Goal: Task Accomplishment & Management: Manage account settings

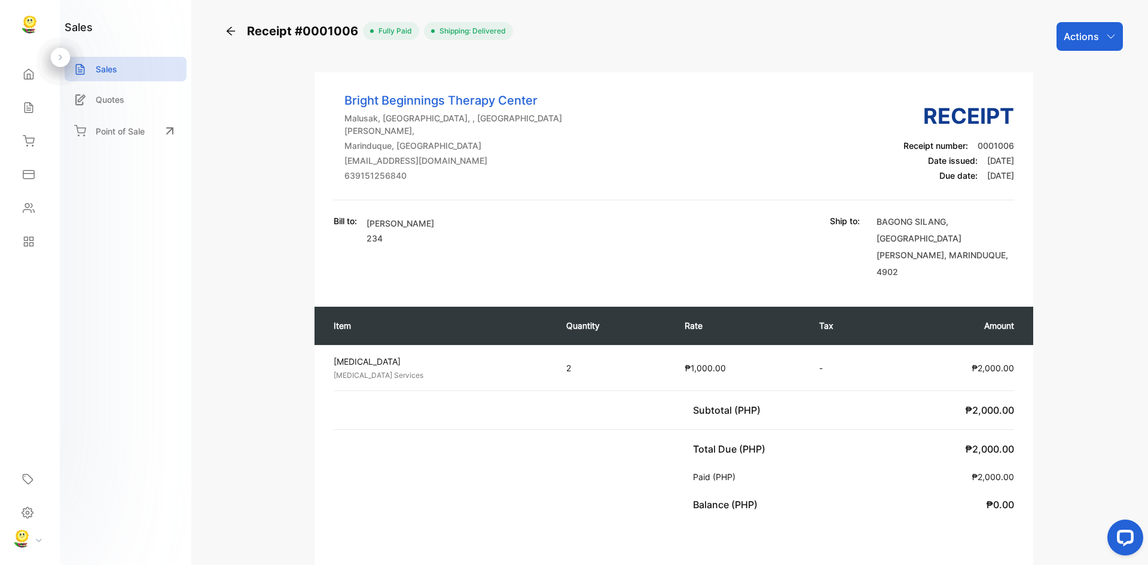
click at [1110, 28] on div "Actions" at bounding box center [1089, 36] width 66 height 29
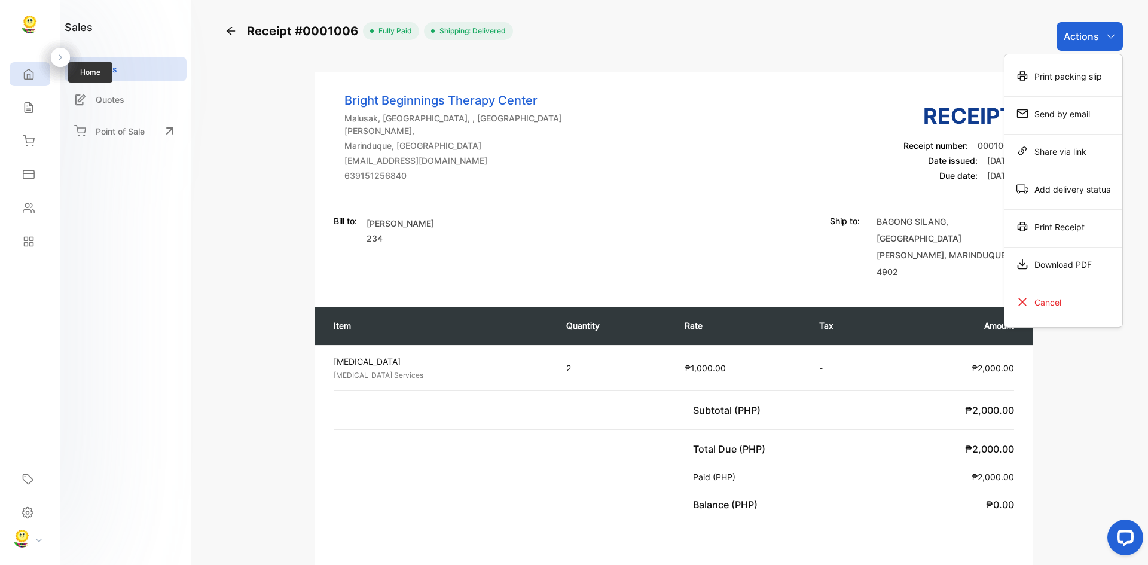
drag, startPoint x: 31, startPoint y: 65, endPoint x: 45, endPoint y: 68, distance: 14.7
click at [31, 65] on div "Home" at bounding box center [30, 74] width 41 height 24
click at [16, 69] on div "Home" at bounding box center [30, 74] width 41 height 24
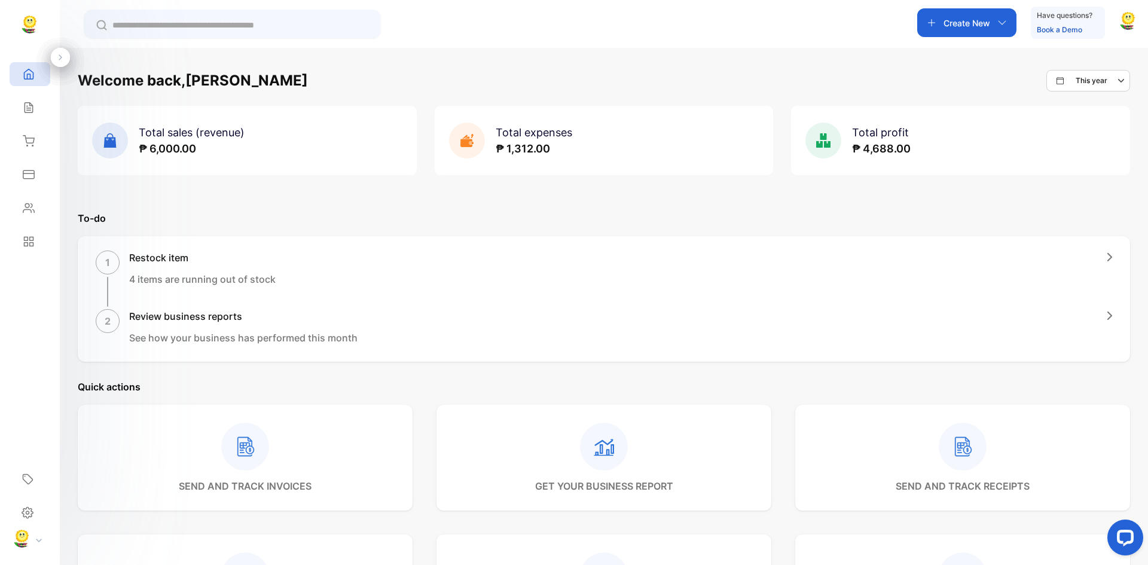
click at [961, 11] on div "Create New" at bounding box center [966, 22] width 99 height 29
click at [974, 81] on p "Receipt" at bounding box center [962, 84] width 41 height 14
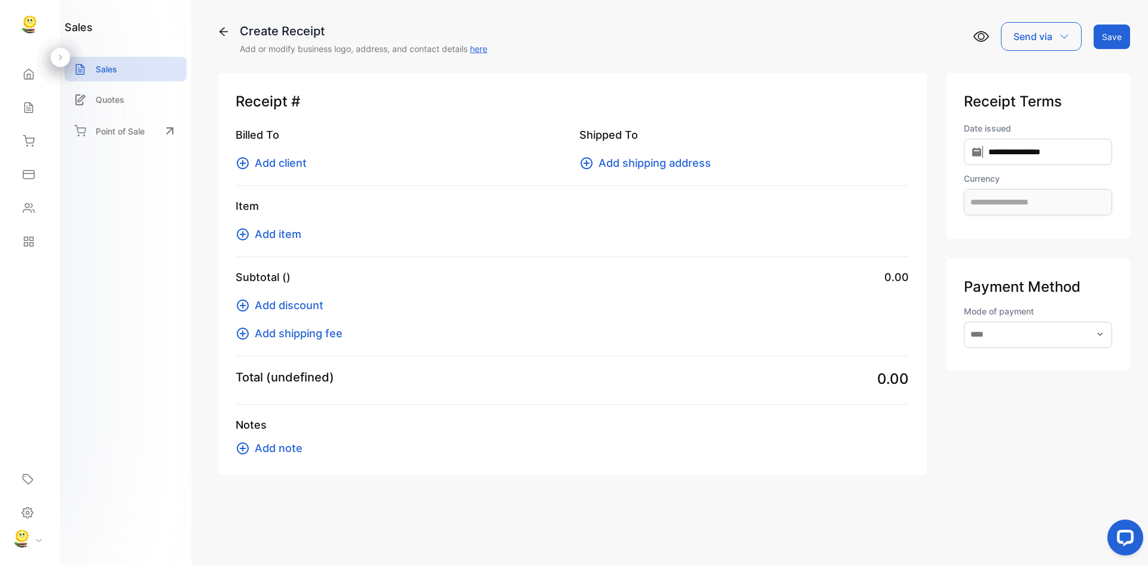
type input "**********"
click at [267, 163] on span "Add client" at bounding box center [281, 163] width 52 height 16
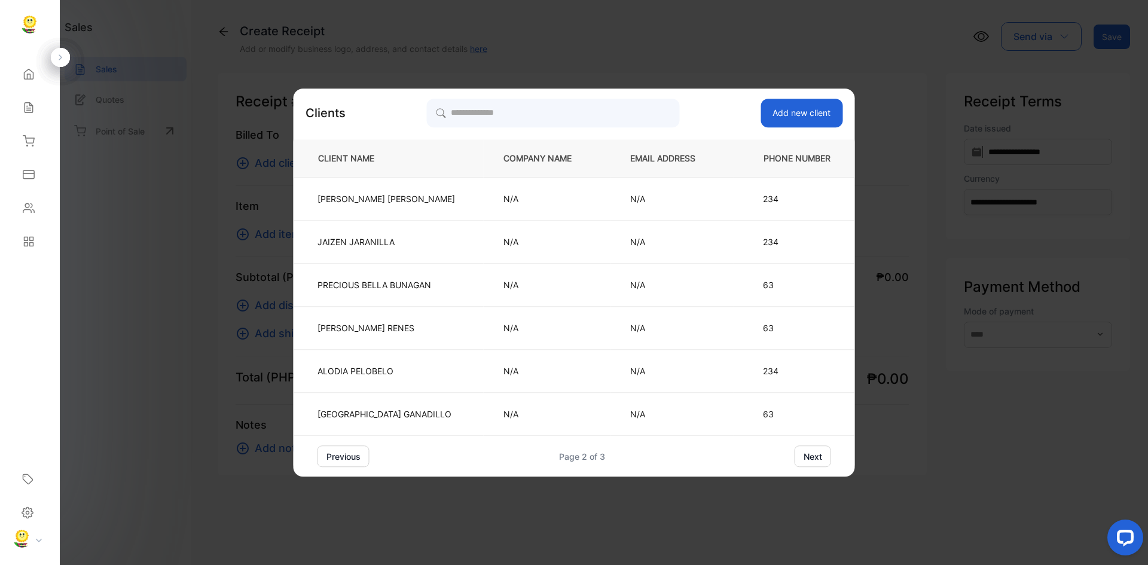
click at [796, 452] on button "next" at bounding box center [812, 456] width 36 height 22
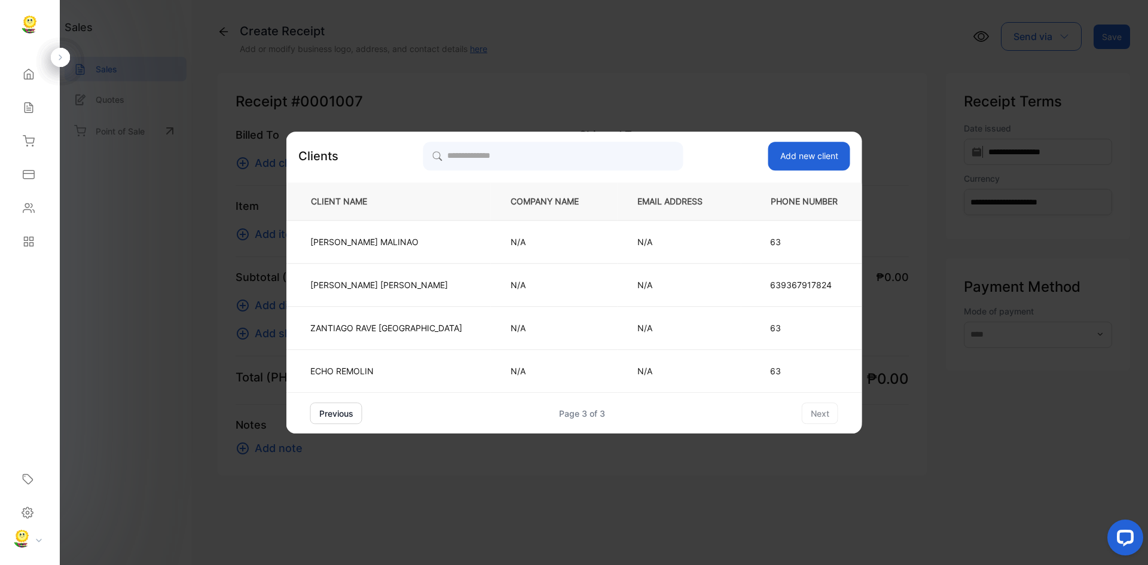
click at [353, 414] on button "previous" at bounding box center [336, 413] width 52 height 22
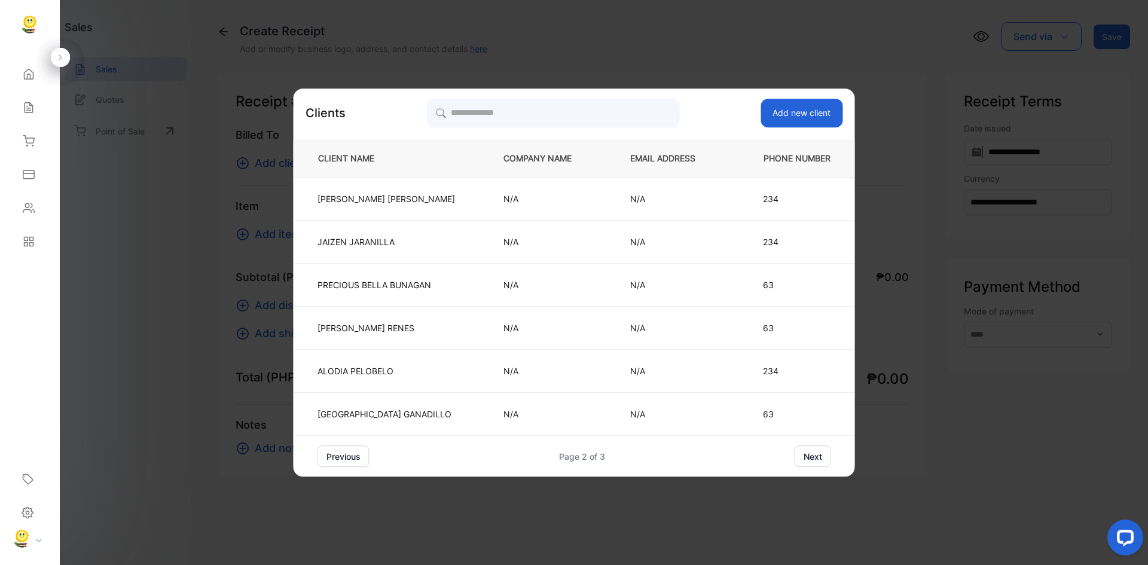
click at [800, 454] on button "next" at bounding box center [812, 456] width 36 height 22
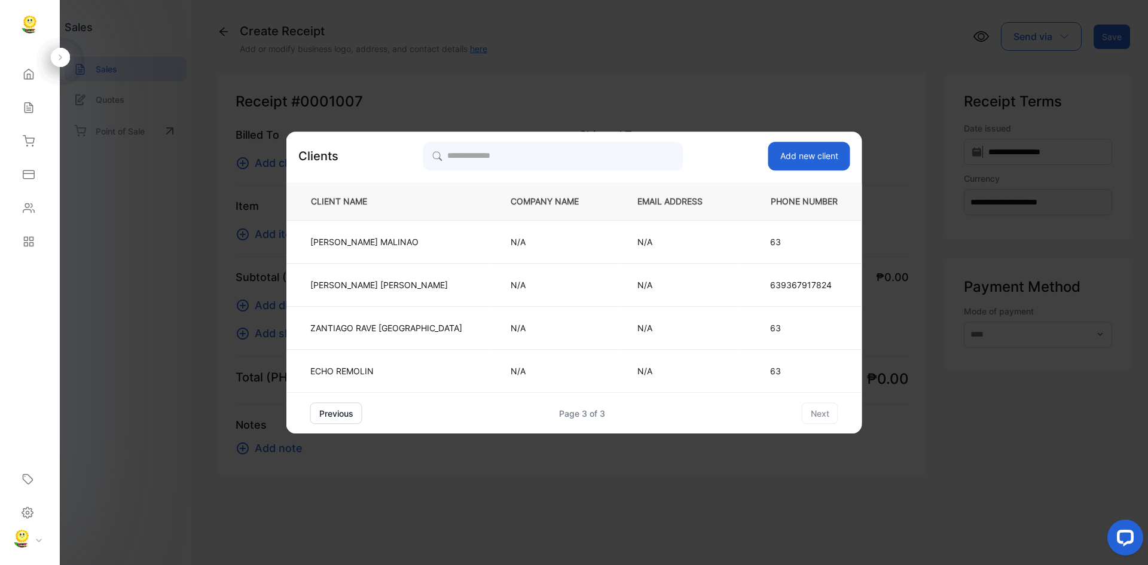
click at [338, 412] on button "previous" at bounding box center [336, 413] width 52 height 22
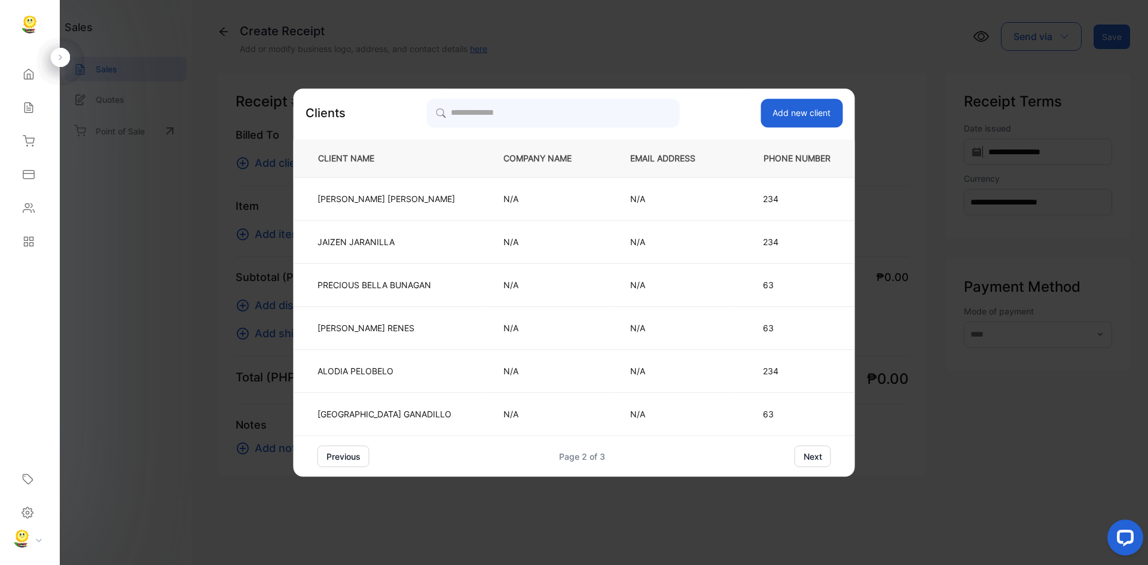
click at [799, 460] on button "next" at bounding box center [812, 456] width 36 height 22
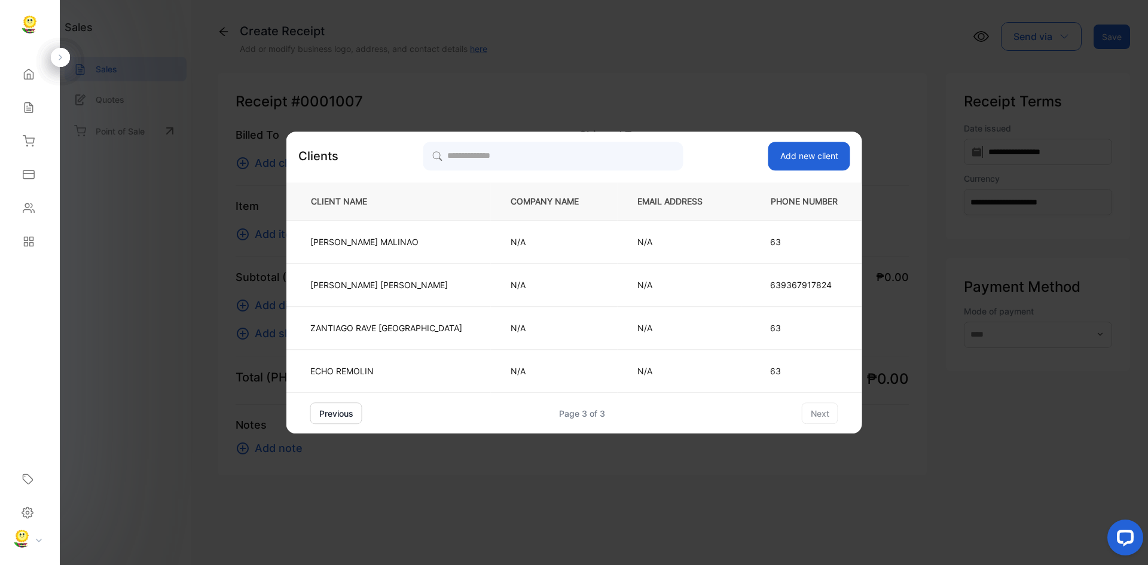
click at [782, 140] on div "Clients Add new client CLIENT NAME COMPANY NAME EMAIL ADDRESS PHONE NUMBER CLIO…" at bounding box center [574, 282] width 576 height 302
click at [781, 152] on button "Add new client" at bounding box center [809, 156] width 82 height 29
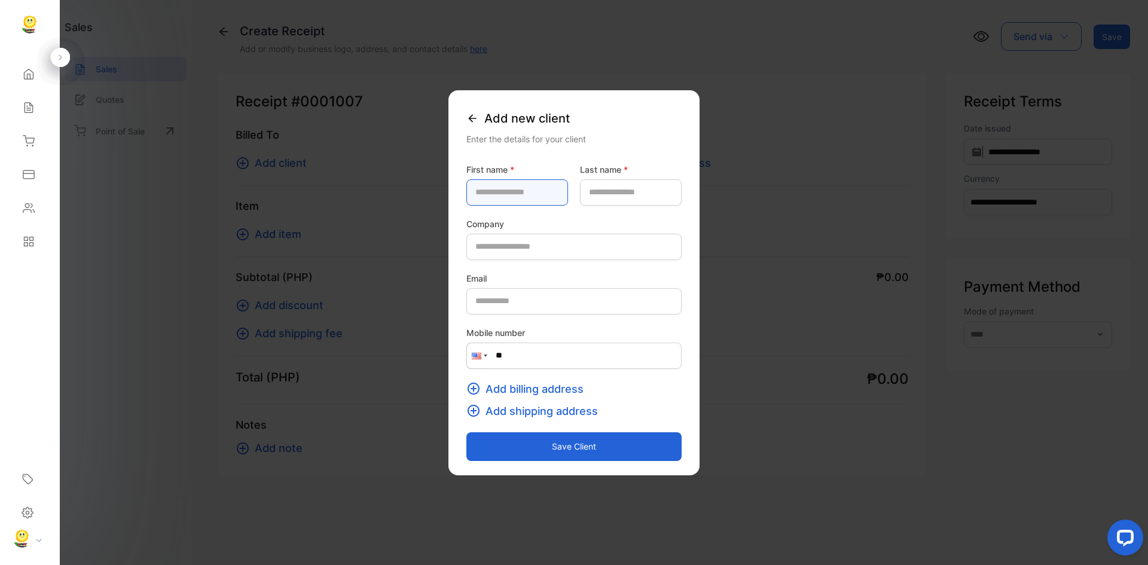
click at [466, 188] on name-inputfirstname "text" at bounding box center [517, 192] width 102 height 26
click at [466, 114] on icon at bounding box center [472, 118] width 12 height 12
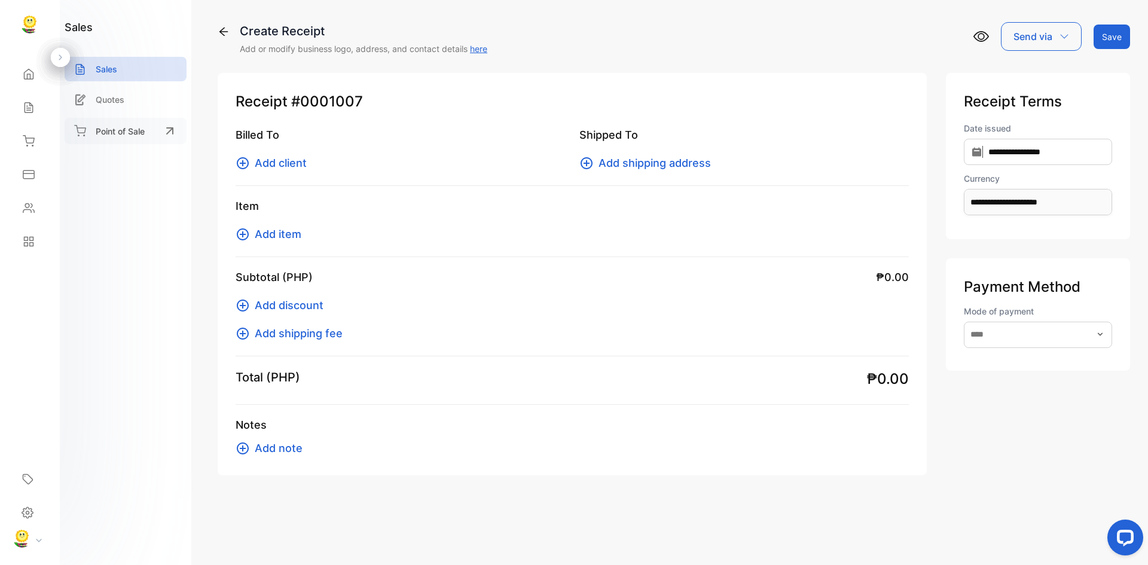
click at [133, 130] on p "Point of Sale" at bounding box center [120, 131] width 49 height 13
click at [60, 54] on icon at bounding box center [60, 57] width 8 height 8
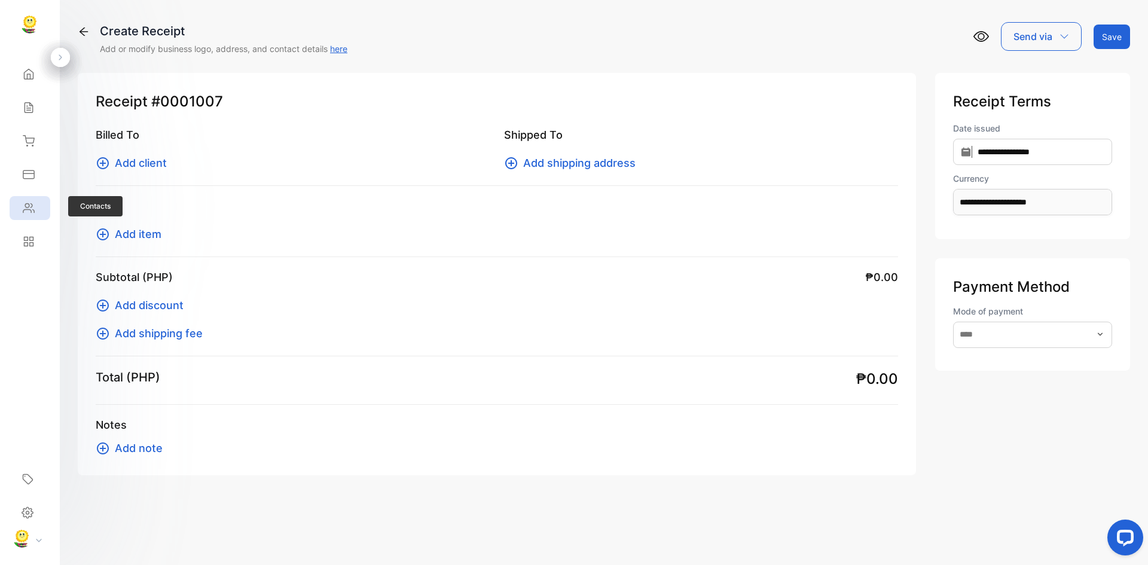
click at [27, 213] on icon at bounding box center [29, 208] width 12 height 12
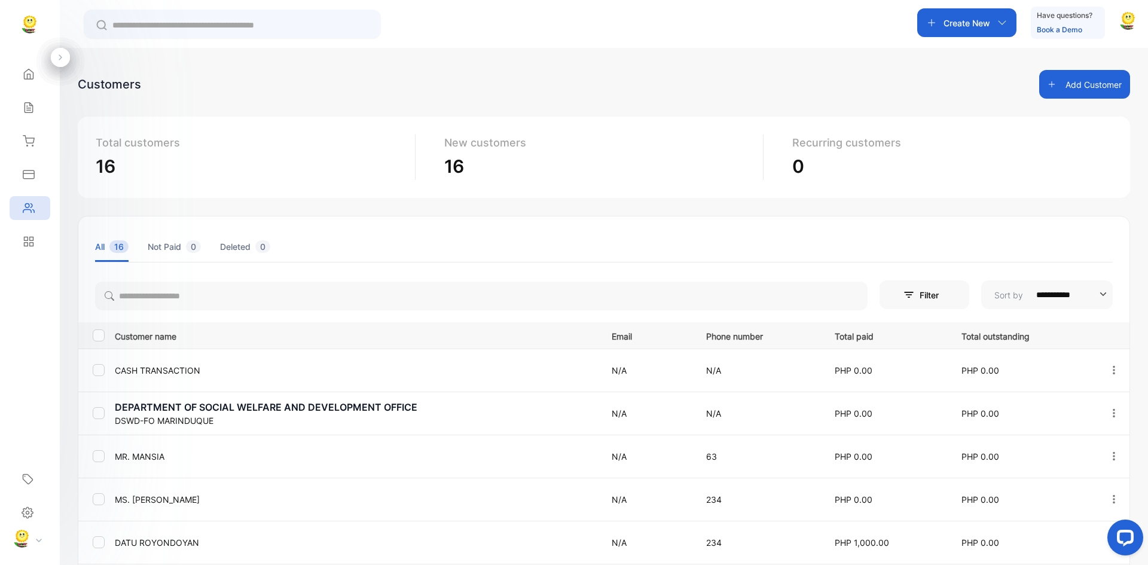
click at [1080, 76] on button "Add Customer" at bounding box center [1084, 84] width 91 height 29
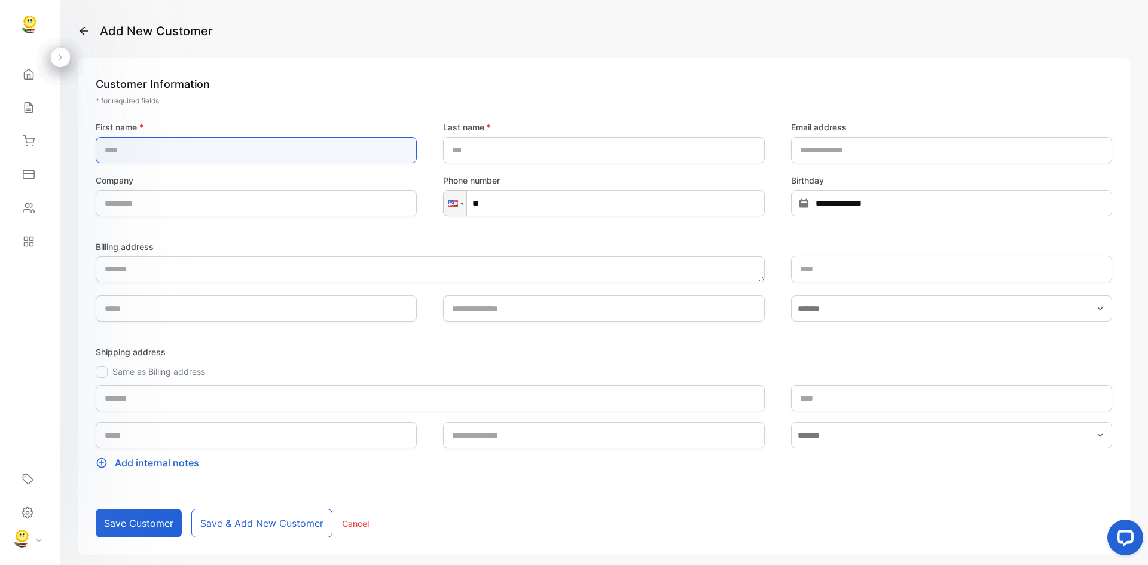
click at [218, 154] on name-inputfirstname "text" at bounding box center [256, 150] width 321 height 26
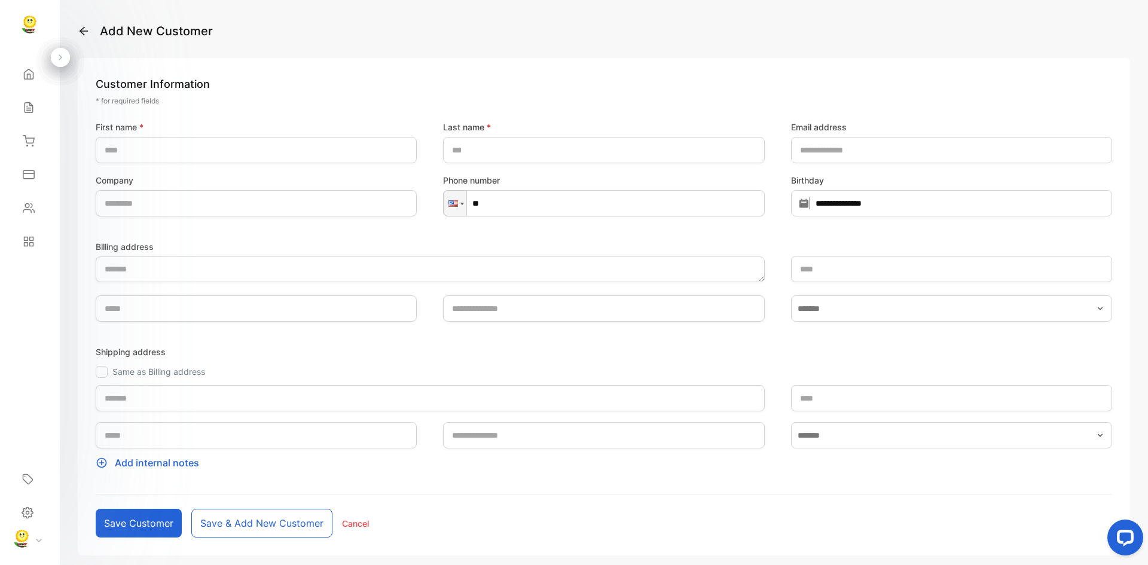
click at [311, 61] on div "**********" at bounding box center [604, 306] width 1052 height 497
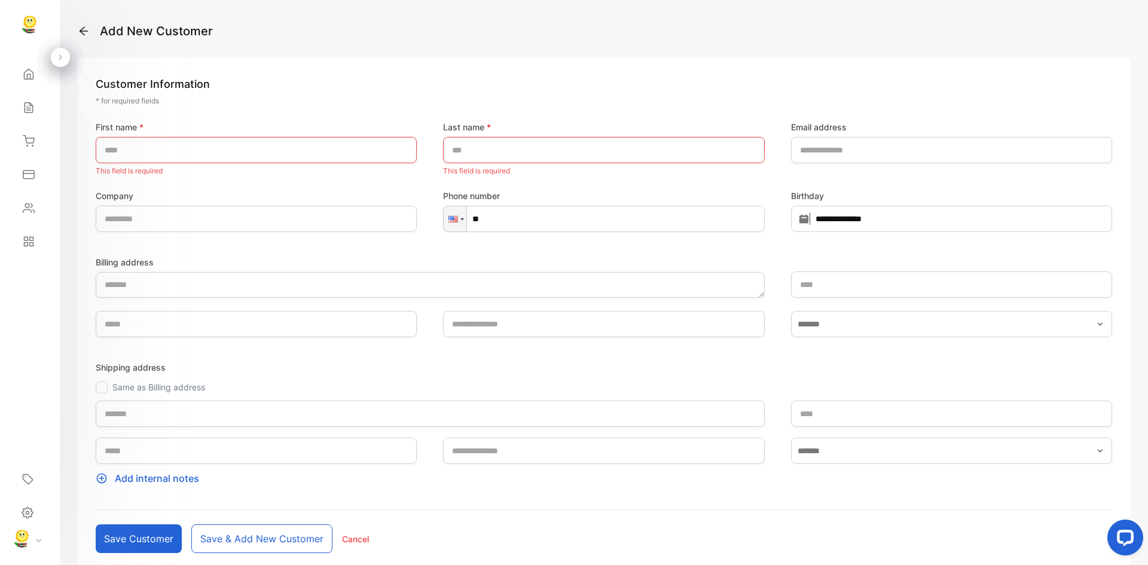
click at [24, 78] on icon at bounding box center [29, 74] width 12 height 12
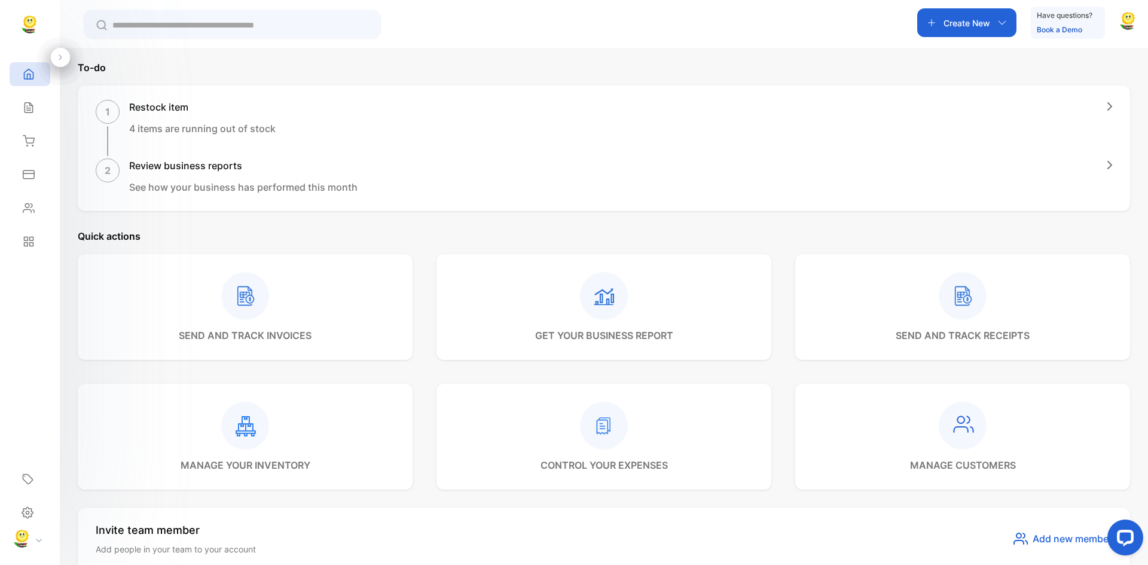
scroll to position [299, 0]
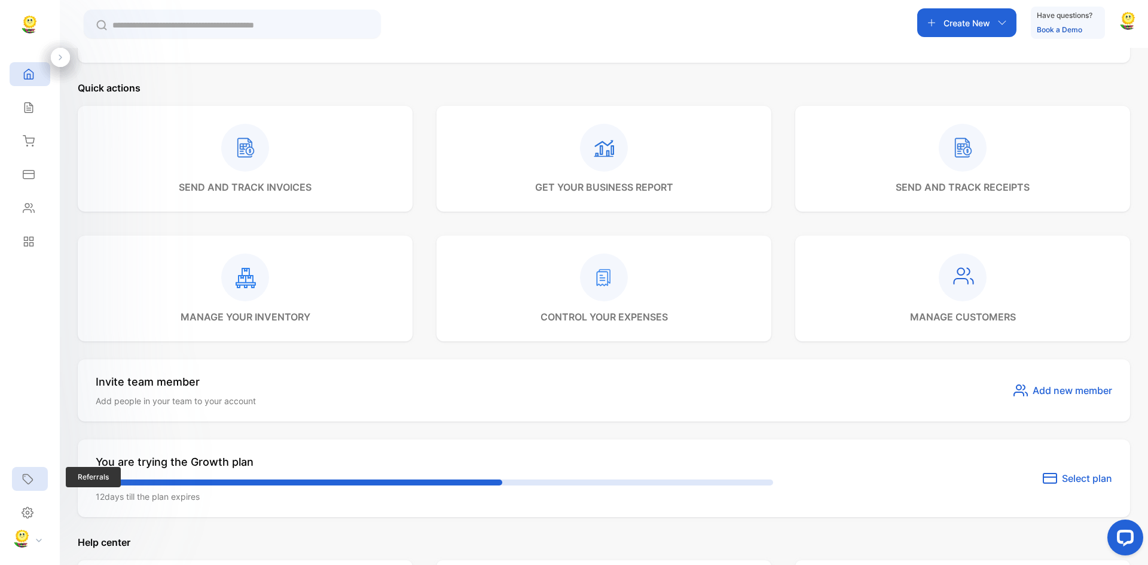
click at [33, 480] on div "Referrals" at bounding box center [30, 479] width 36 height 24
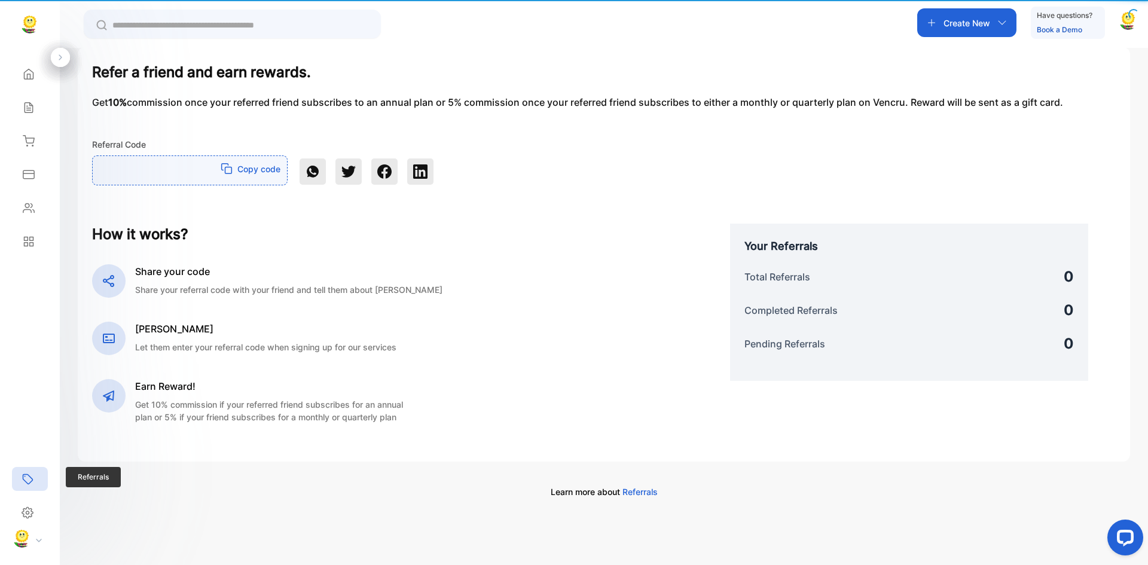
scroll to position [81, 0]
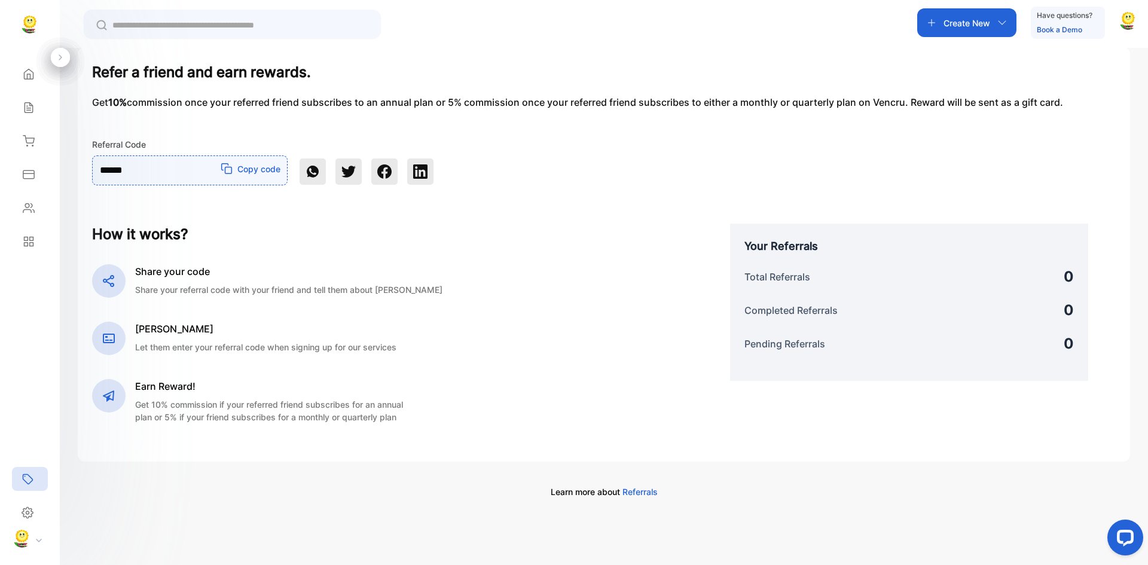
click at [426, 194] on div "Refer a friend and earn rewards. Get 10% commission once your referred friend s…" at bounding box center [604, 254] width 1052 height 414
click at [26, 170] on icon at bounding box center [28, 174] width 11 height 8
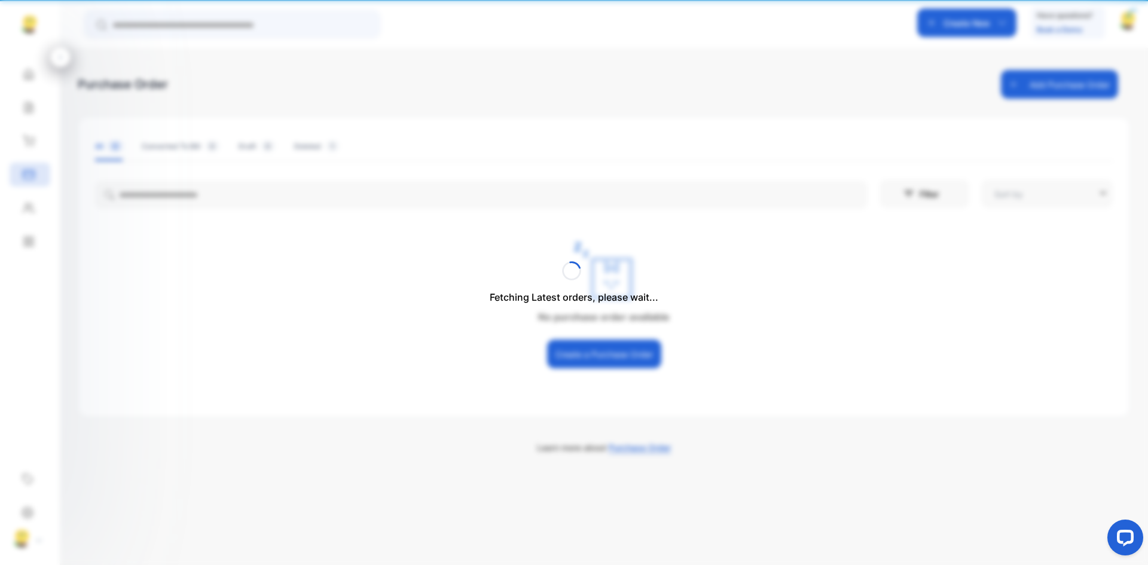
type input "**********"
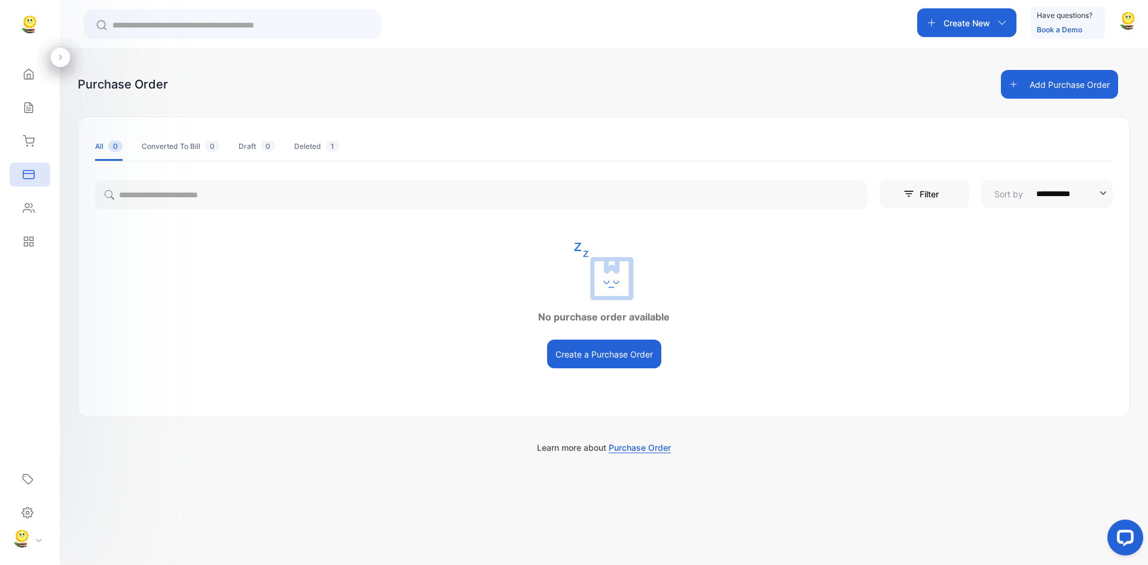
click at [166, 146] on div "Converted To Bill 0" at bounding box center [181, 146] width 78 height 11
click at [322, 146] on div "Deleted 1" at bounding box center [316, 146] width 45 height 11
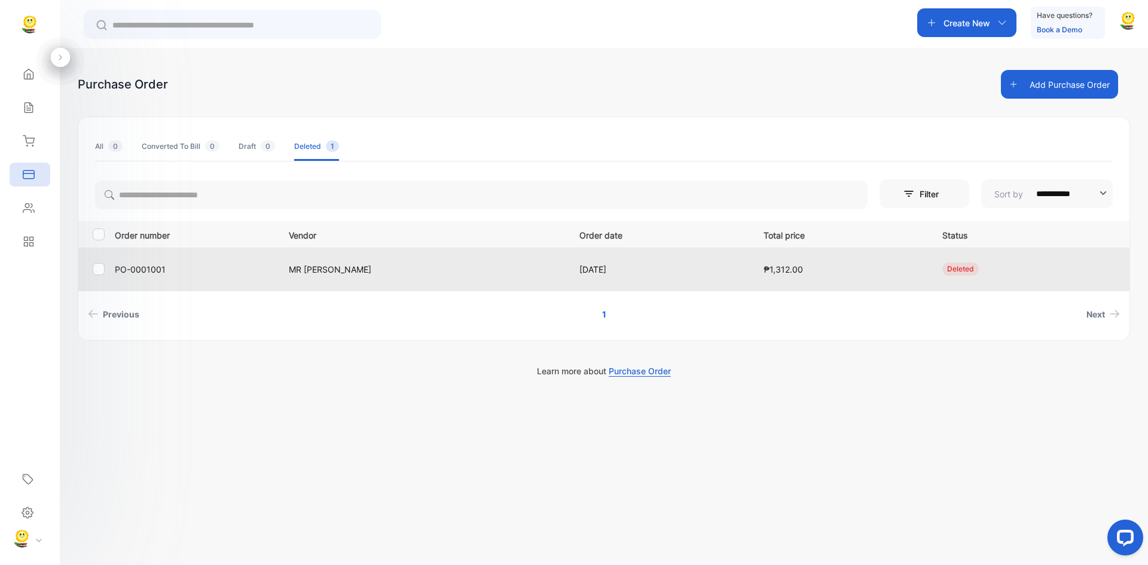
click at [579, 267] on p "[DATE]" at bounding box center [658, 269] width 159 height 13
click at [140, 264] on p "PO-0001001" at bounding box center [194, 269] width 159 height 13
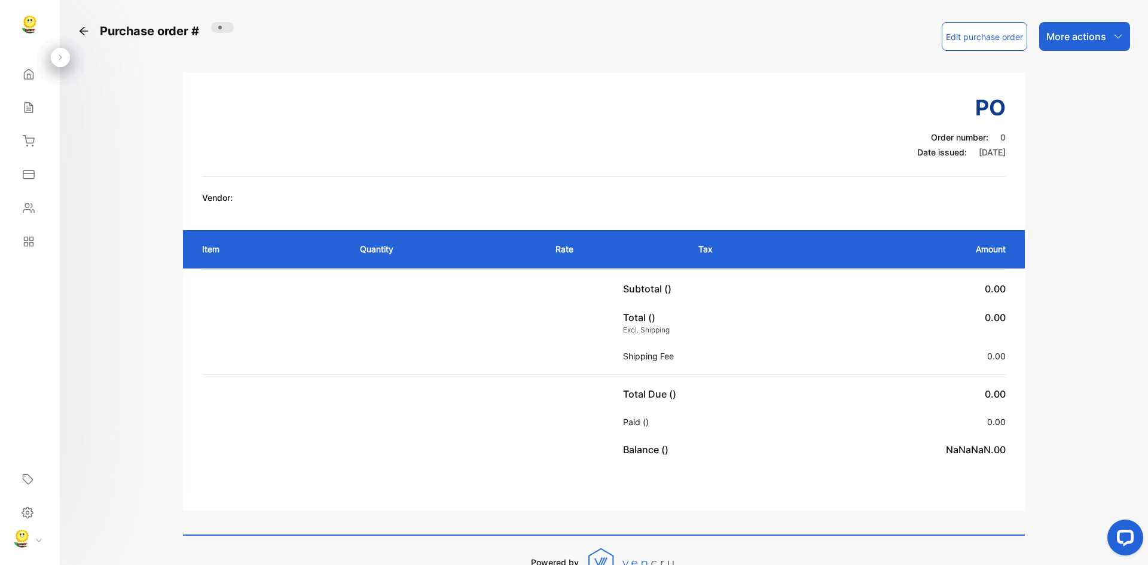
click at [998, 108] on h3 "PO" at bounding box center [961, 107] width 88 height 32
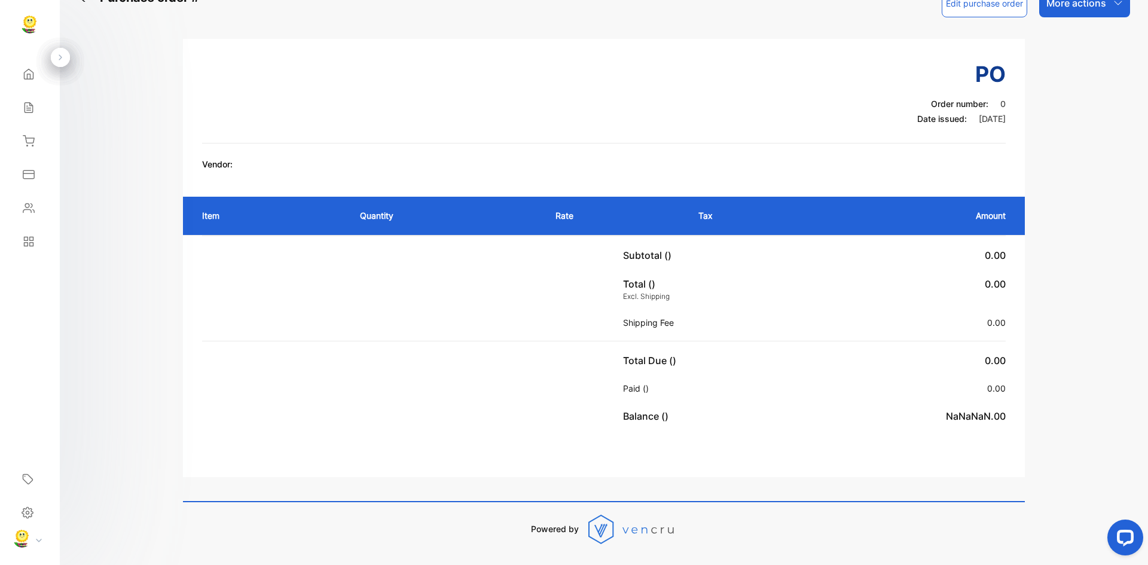
scroll to position [79, 0]
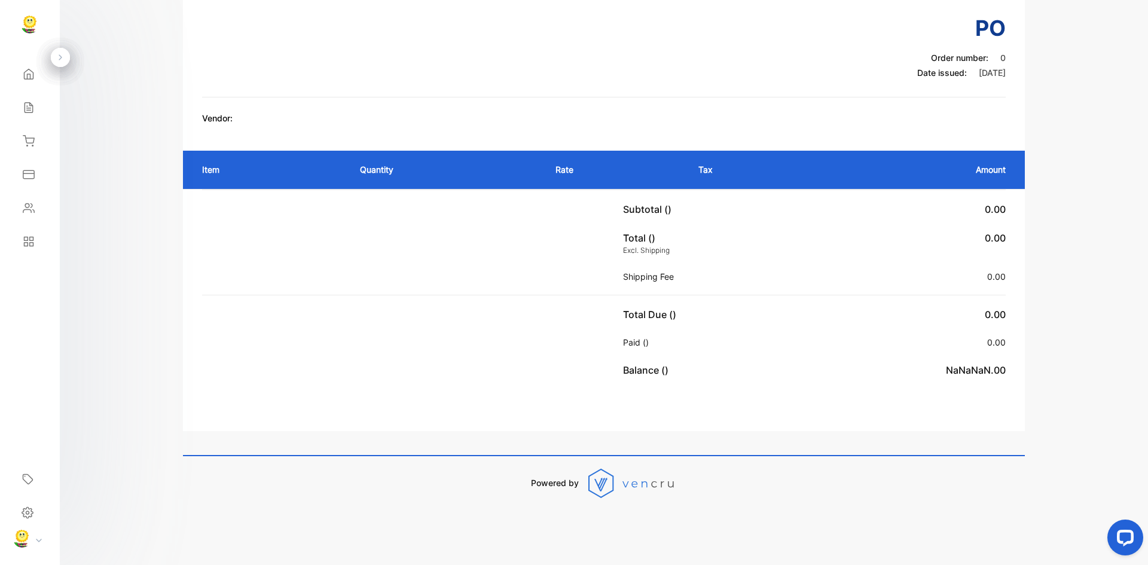
click at [984, 372] on span "NaNaNaN.00" at bounding box center [976, 370] width 60 height 12
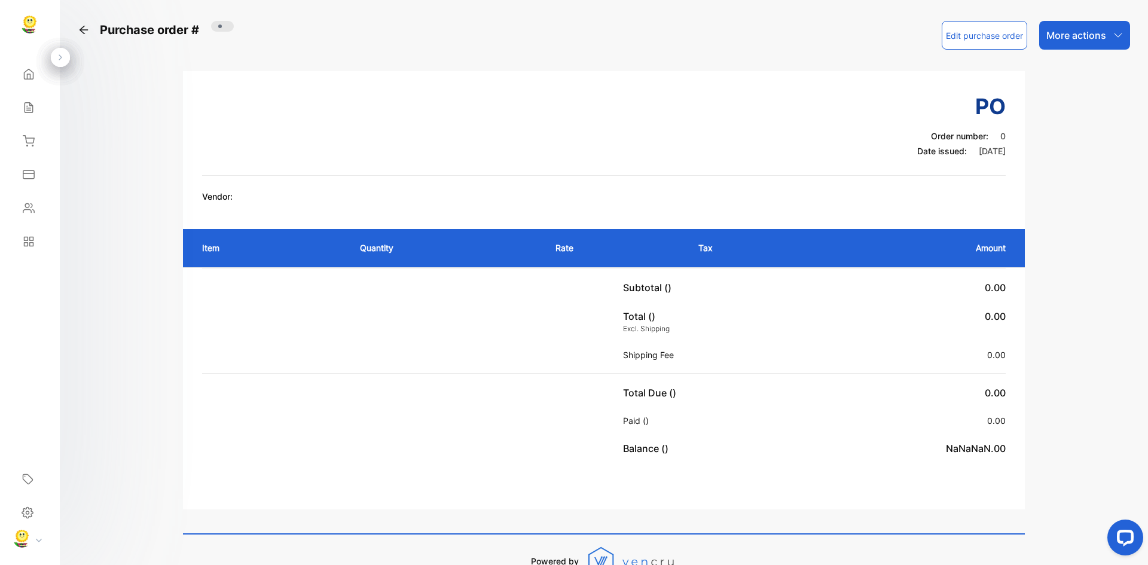
scroll to position [0, 0]
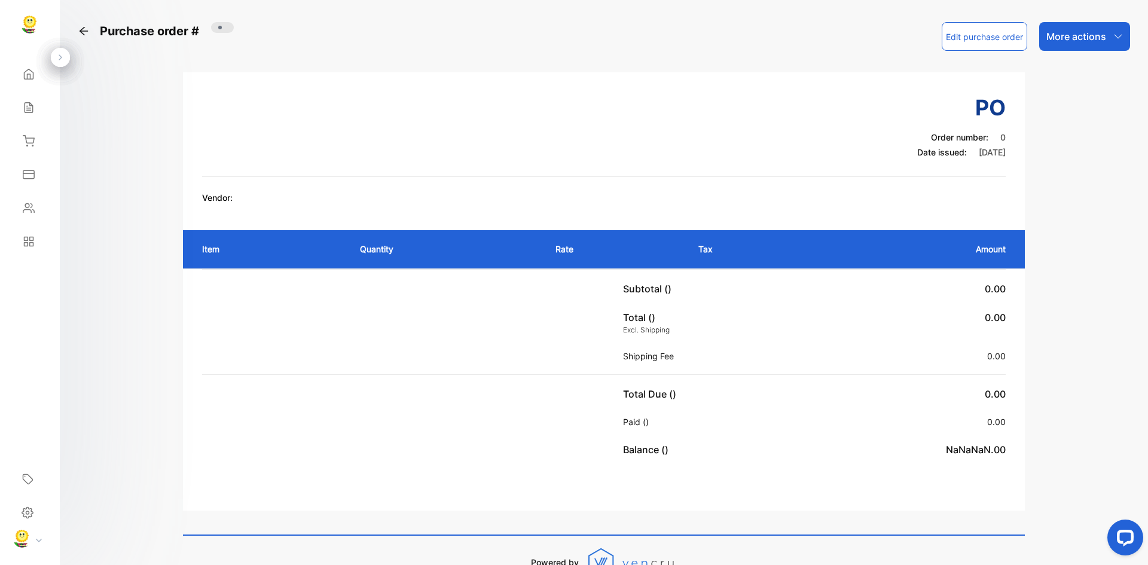
click at [77, 35] on div "Purchase order # Edit purchase order More actions PO Order number: 0 Date issue…" at bounding box center [604, 282] width 1088 height 565
click at [84, 29] on icon at bounding box center [84, 31] width 12 height 12
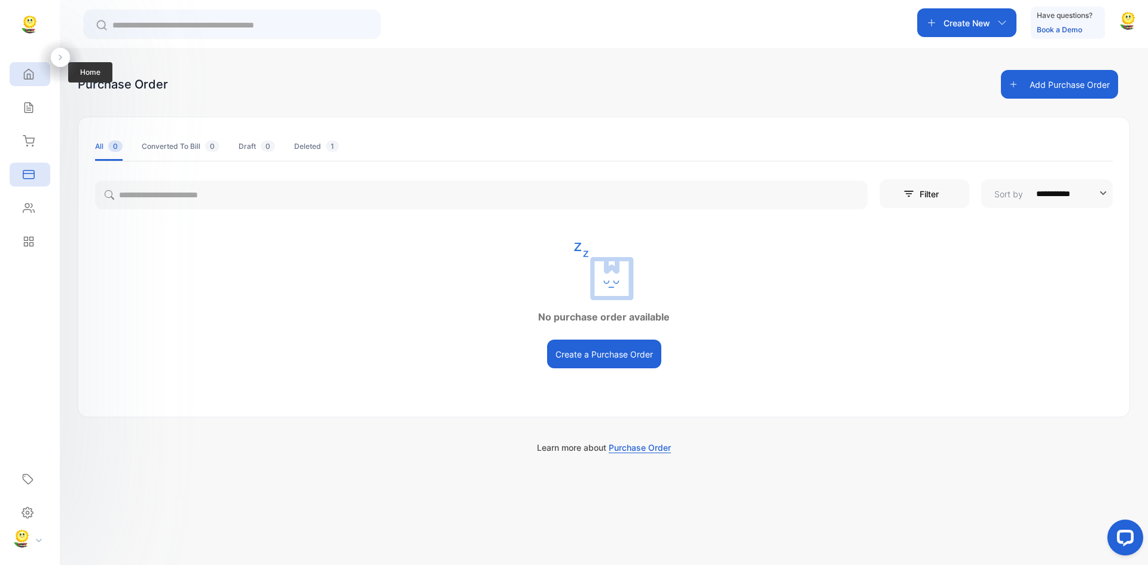
click at [33, 72] on icon at bounding box center [29, 74] width 9 height 10
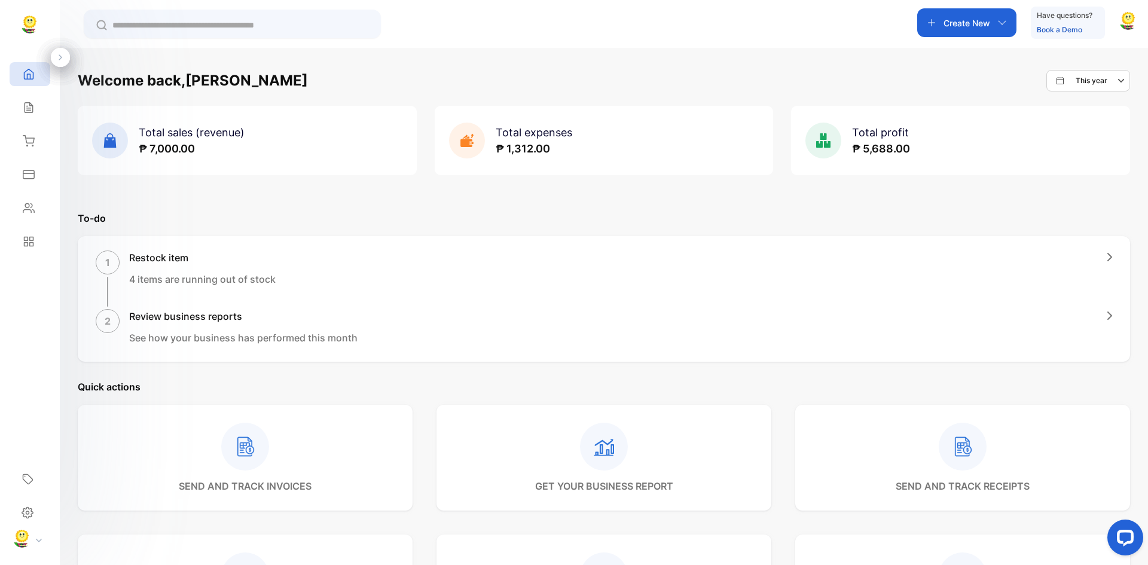
click at [887, 146] on span "₱ 5,688.00" at bounding box center [881, 148] width 58 height 13
click at [948, 455] on rect at bounding box center [962, 447] width 48 height 48
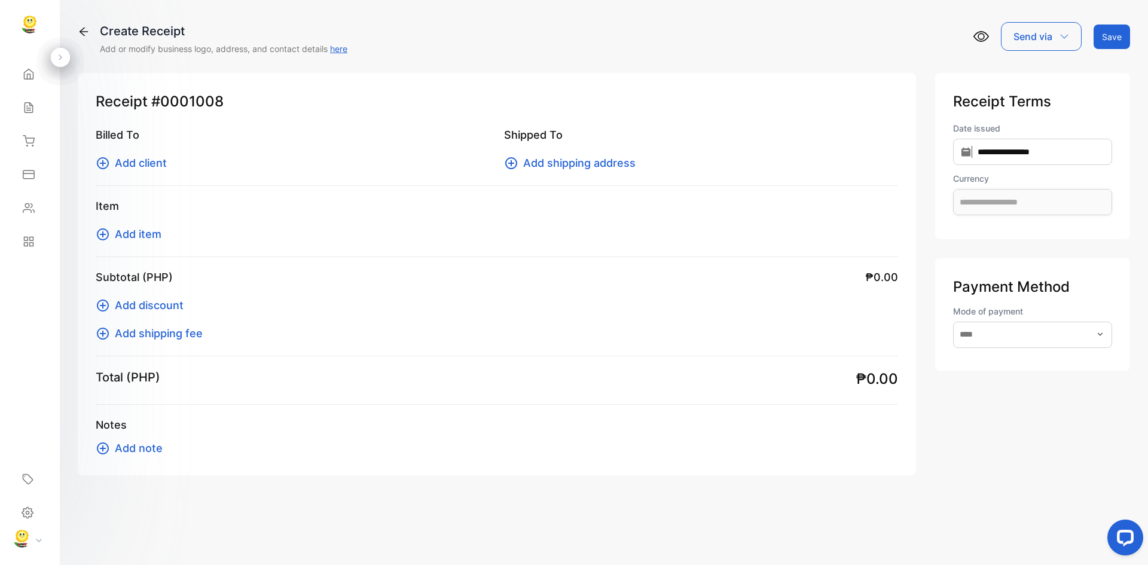
type input "**********"
click at [82, 29] on icon at bounding box center [84, 32] width 12 height 12
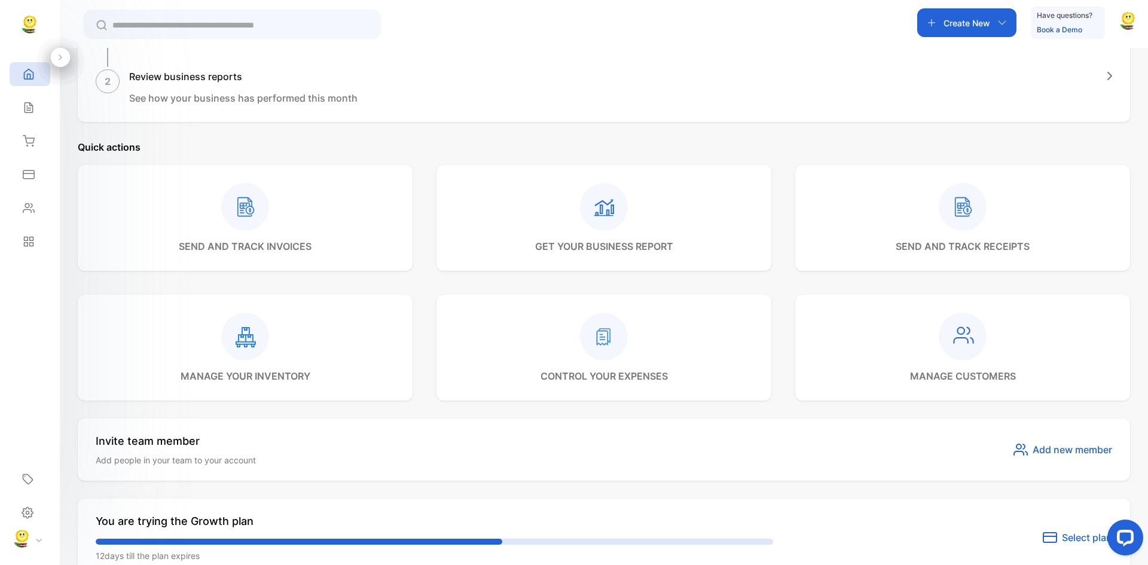
scroll to position [299, 0]
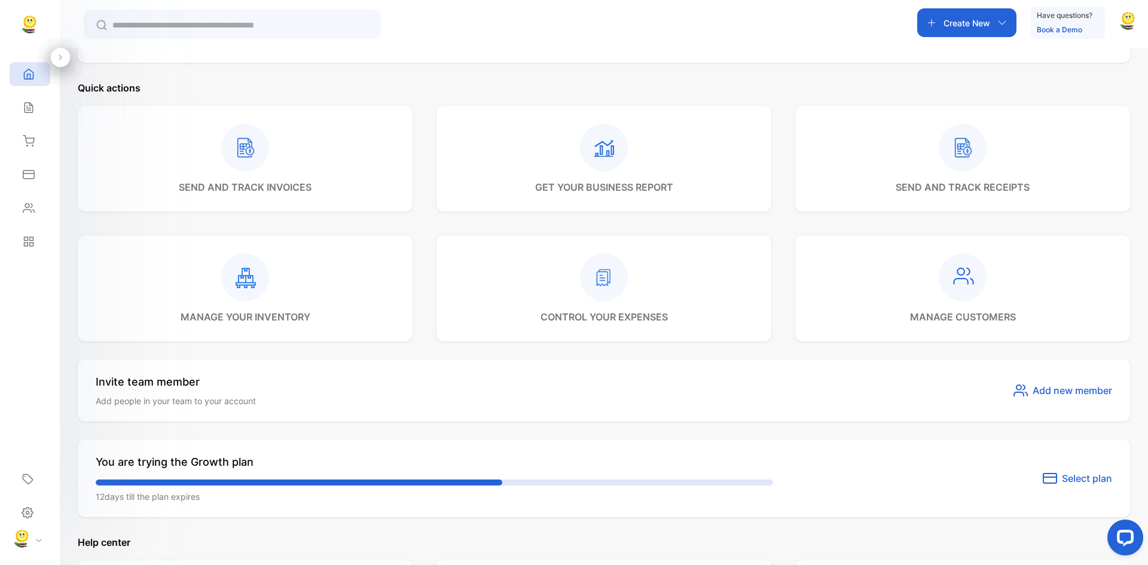
click at [680, 279] on div "control your expenses" at bounding box center [603, 289] width 335 height 106
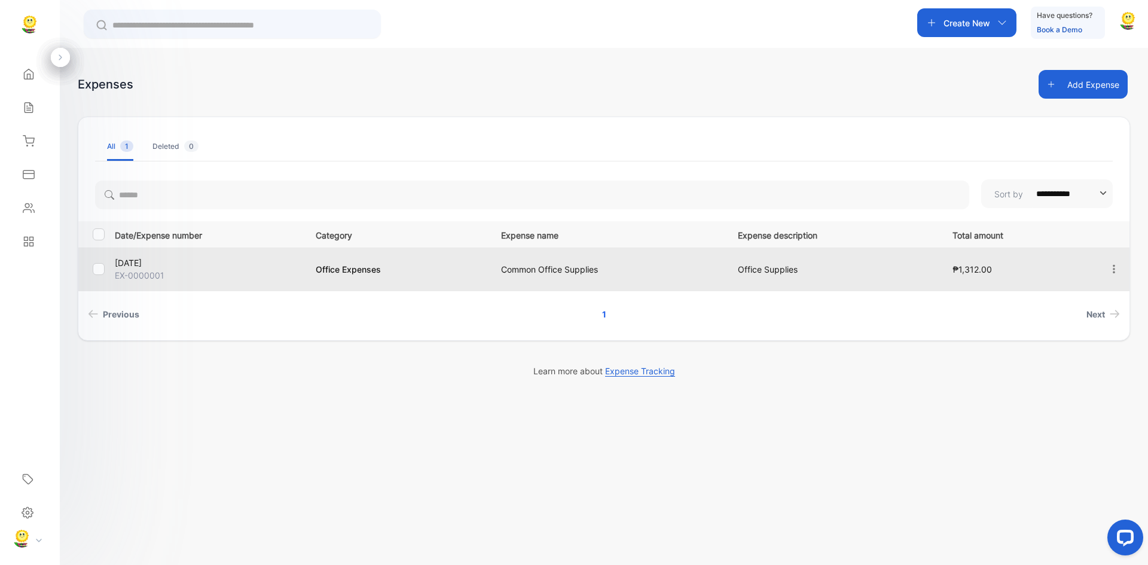
click at [644, 268] on p "Common Office Supplies" at bounding box center [607, 269] width 212 height 13
click at [1112, 262] on button "button" at bounding box center [1113, 269] width 11 height 24
click at [1074, 309] on div "View" at bounding box center [1088, 303] width 77 height 24
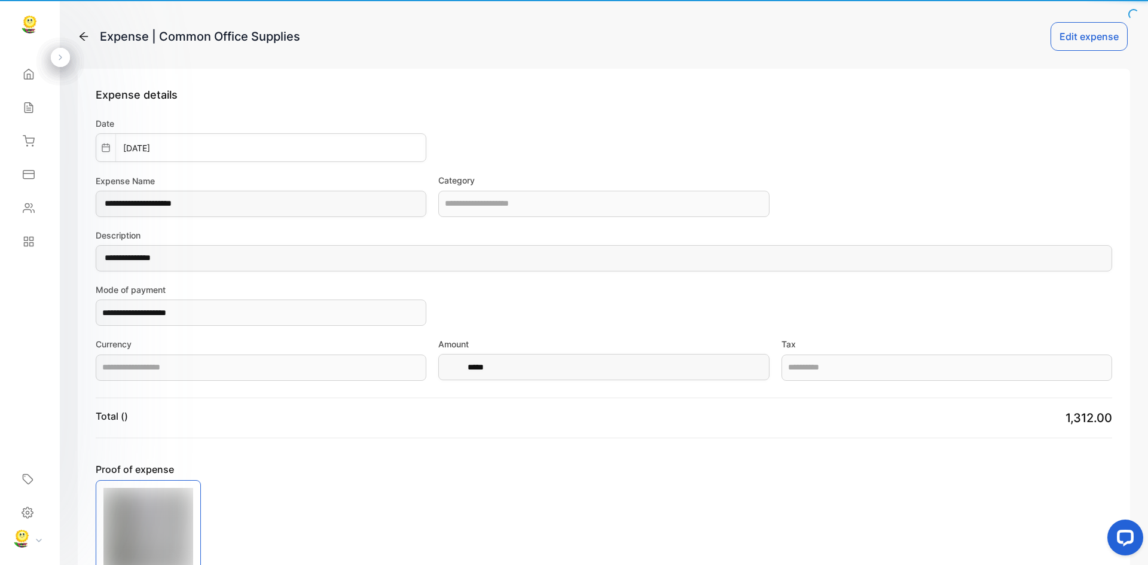
type input "**********"
